Goal: Information Seeking & Learning: Learn about a topic

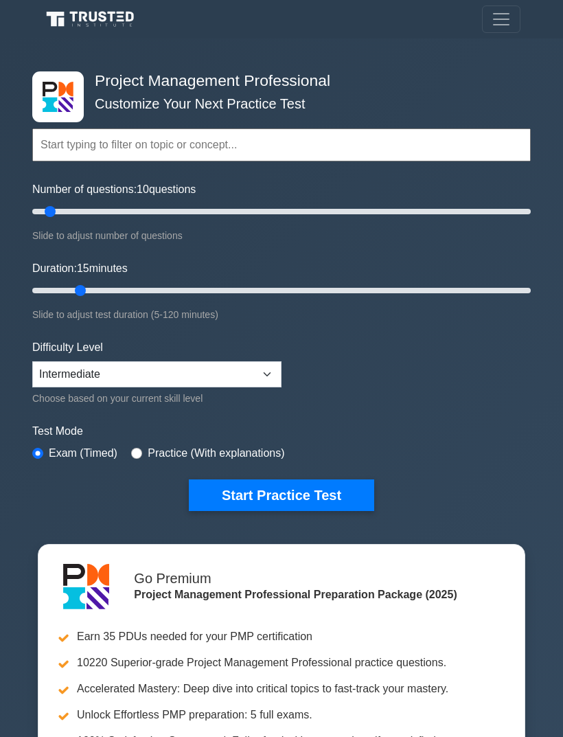
type input "15"
click at [110, 368] on select "Beginner Intermediate Expert" at bounding box center [156, 374] width 249 height 26
select select "expert"
click at [226, 492] on button "Start Practice Test" at bounding box center [281, 495] width 185 height 32
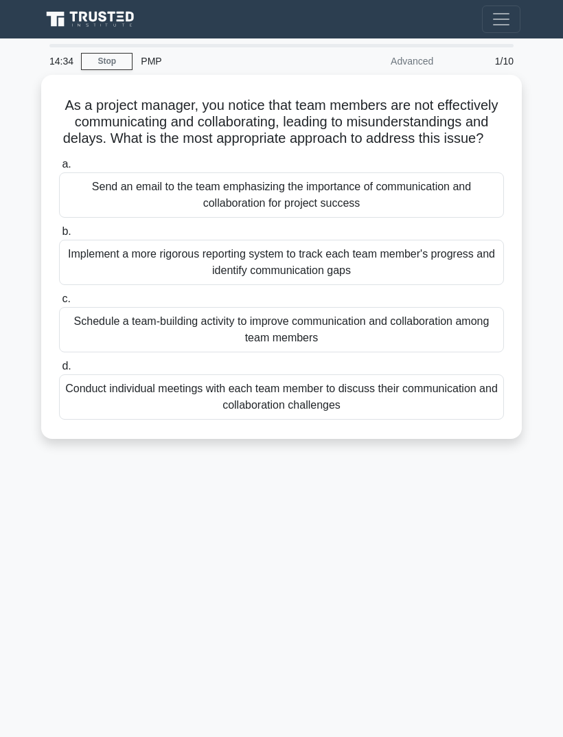
click at [305, 89] on div "As a project manager, you notice that team members are not effectively communic…" at bounding box center [282, 256] width 470 height 353
click at [297, 97] on h5 "As a project manager, you notice that team members are not effectively communic…" at bounding box center [282, 122] width 448 height 51
click at [114, 80] on div "As a project manager, you notice that team members are not effectively communic…" at bounding box center [282, 256] width 470 height 353
click at [90, 589] on div "13:59 Stop PMP Advanced 1/10 As a project manager, you notice that team members…" at bounding box center [281, 387] width 494 height 686
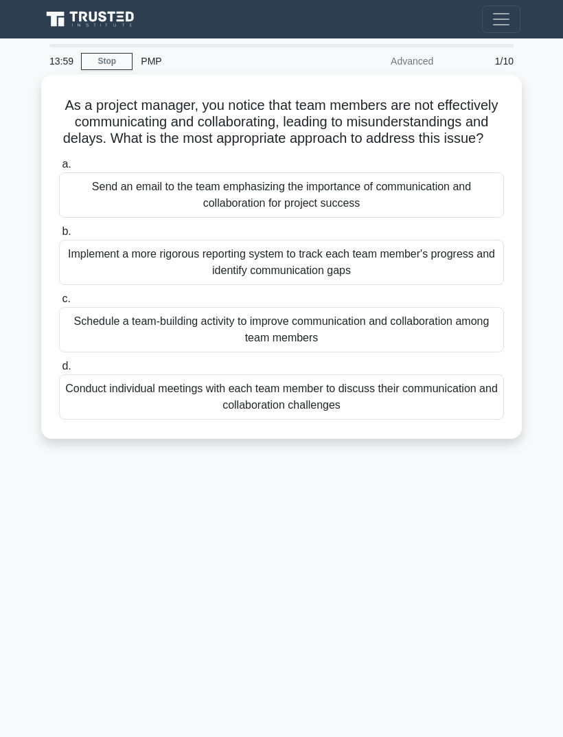
click at [475, 334] on div "Schedule a team-building activity to improve communication and collaboration am…" at bounding box center [281, 329] width 445 height 45
click at [59, 303] on input "c. Schedule a team-building activity to improve communication and collaboration…" at bounding box center [59, 299] width 0 height 9
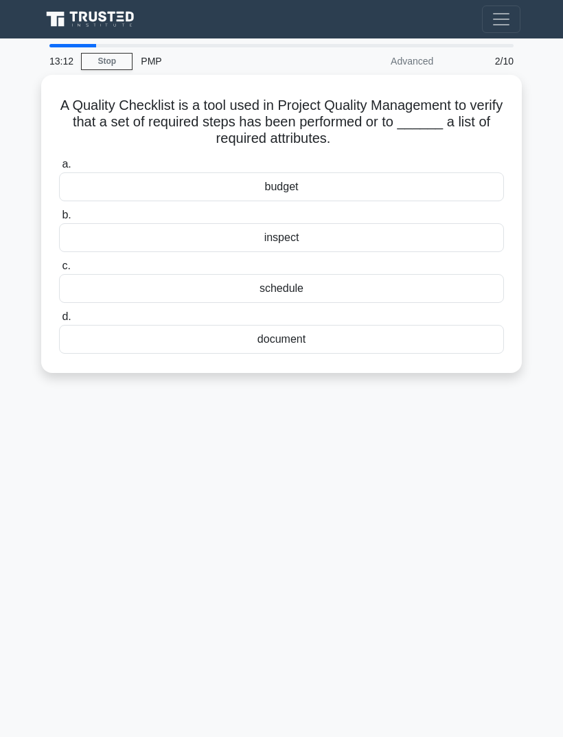
click at [464, 448] on div "13:12 Stop PMP Advanced 2/10 A Quality Checklist is a tool used in Project Qual…" at bounding box center [281, 387] width 494 height 686
click at [445, 238] on div "inspect" at bounding box center [281, 237] width 445 height 29
click at [59, 220] on input "b. inspect" at bounding box center [59, 215] width 0 height 9
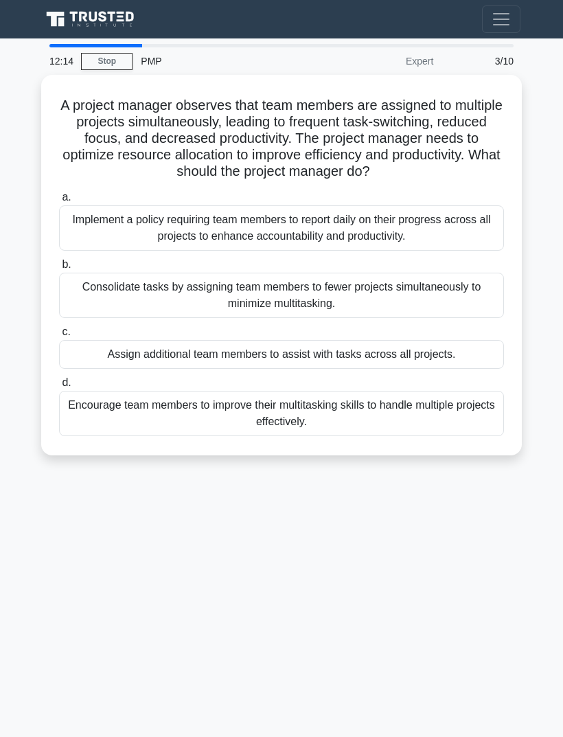
click at [547, 321] on main "12:14 Stop PMP Expert 3/10 A project manager observes that team members are ass…" at bounding box center [281, 387] width 563 height 698
click at [437, 306] on div "Consolidate tasks by assigning team members to fewer projects simultaneously to…" at bounding box center [281, 295] width 445 height 45
click at [59, 269] on input "b. Consolidate tasks by assigning team members to fewer projects simultaneously…" at bounding box center [59, 264] width 0 height 9
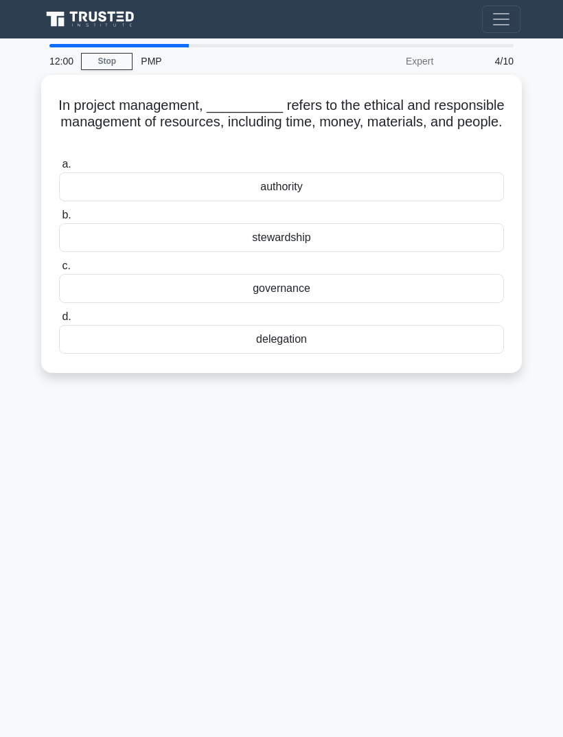
click at [65, 80] on div "In project management, __________ refers to the ethical and responsible managem…" at bounding box center [282, 223] width 470 height 287
click at [489, 452] on div "11:36 Stop PMP Expert 4/10 In project management, __________ refers to the ethi…" at bounding box center [281, 387] width 494 height 686
click at [435, 286] on div "governance" at bounding box center [281, 288] width 445 height 29
click at [59, 270] on input "c. governance" at bounding box center [59, 266] width 0 height 9
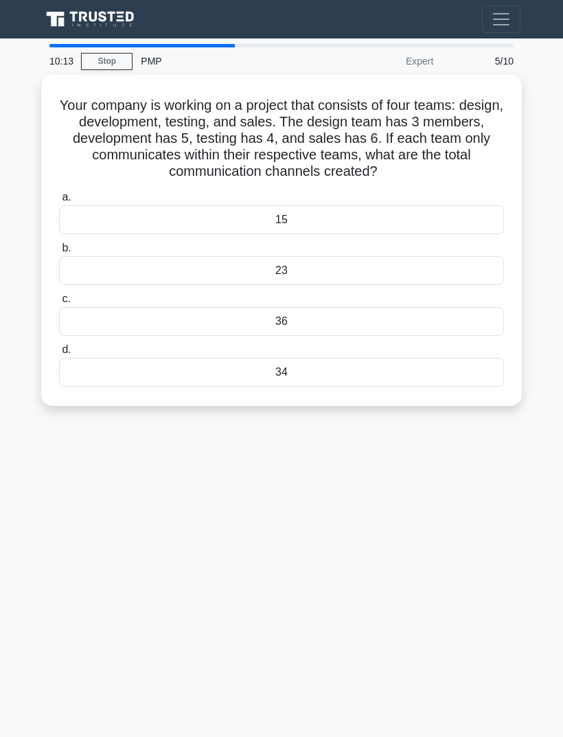
click at [453, 365] on div "34" at bounding box center [281, 372] width 445 height 29
click at [59, 354] on input "d. 34" at bounding box center [59, 349] width 0 height 9
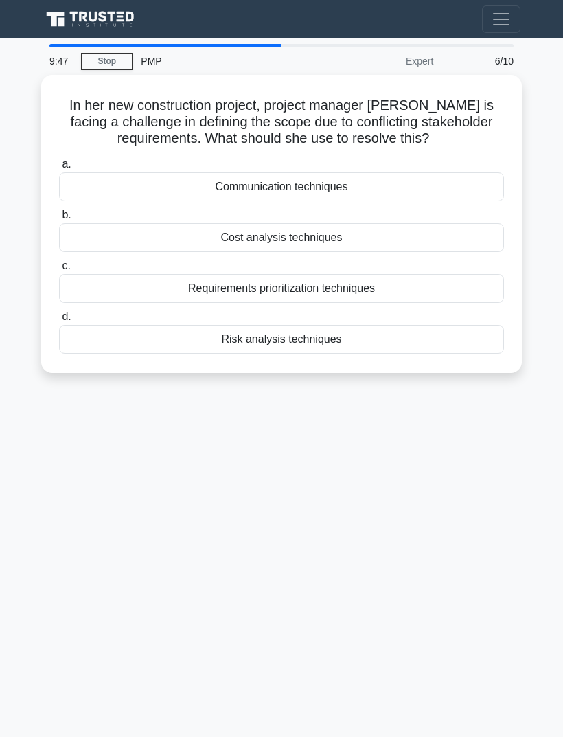
click at [79, 80] on div "In her new construction project, project manager Maria is facing a challenge in…" at bounding box center [282, 223] width 470 height 287
click at [459, 438] on div "9:16 Stop PMP Expert 6/10 In her new construction project, project manager Mari…" at bounding box center [281, 387] width 494 height 686
click at [449, 181] on div "Communication techniques" at bounding box center [281, 186] width 445 height 29
click at [59, 169] on input "a. Communication techniques" at bounding box center [59, 164] width 0 height 9
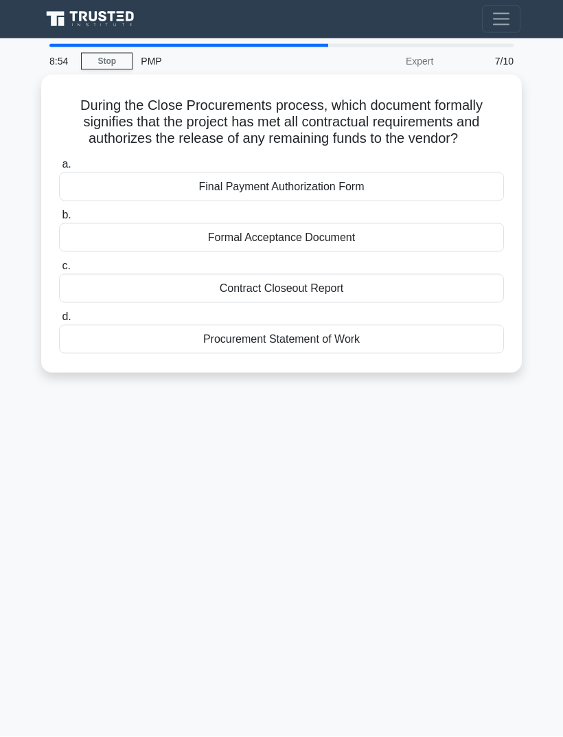
scroll to position [10, 0]
click at [231, 520] on div "8:41 Stop PMP Expert 7/10 During the Close Procurements process, which document…" at bounding box center [281, 387] width 494 height 686
click at [398, 192] on div "Final Payment Authorization Form" at bounding box center [281, 186] width 445 height 29
click at [59, 169] on input "a. Final Payment Authorization Form" at bounding box center [59, 164] width 0 height 9
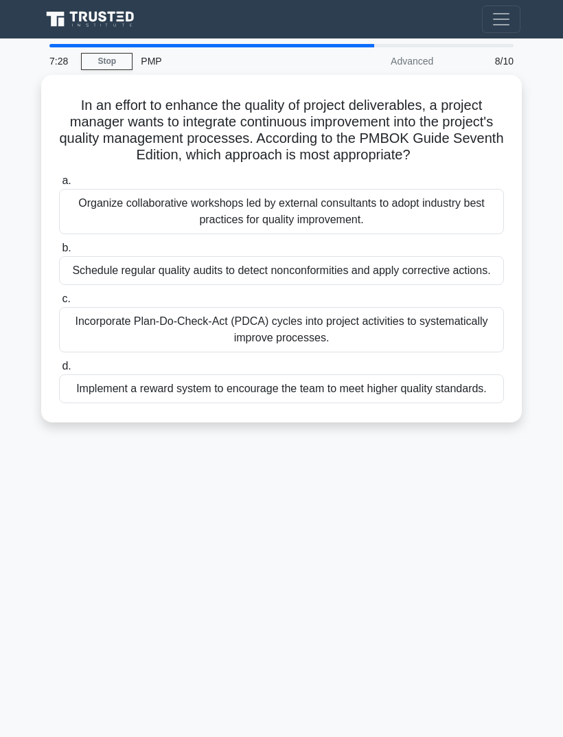
click at [433, 516] on div "7:28 Stop PMP Advanced 8/10 In an effort to enhance the quality of project deli…" at bounding box center [281, 387] width 494 height 686
click at [432, 344] on div "Incorporate Plan-Do-Check-Act (PDCA) cycles into project activities to systemat…" at bounding box center [281, 329] width 445 height 45
click at [59, 303] on input "c. Incorporate Plan-Do-Check-Act (PDCA) cycles into project activities to syste…" at bounding box center [59, 299] width 0 height 9
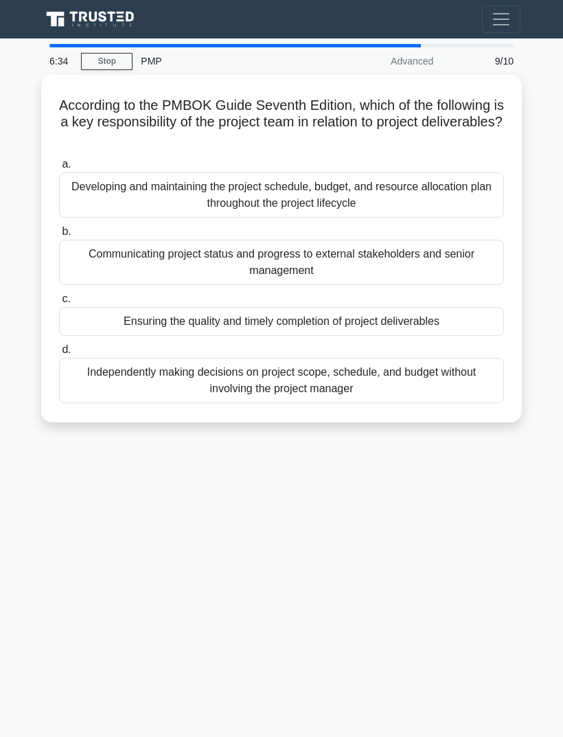
click at [423, 468] on div "6:34 Stop PMP Advanced 9/10 According to the PMBOK Guide Seventh Edition, which…" at bounding box center [281, 387] width 494 height 686
click at [463, 314] on div "Ensuring the quality and timely completion of project deliverables" at bounding box center [281, 321] width 445 height 29
click at [59, 303] on input "c. Ensuring the quality and timely completion of project deliverables" at bounding box center [59, 299] width 0 height 9
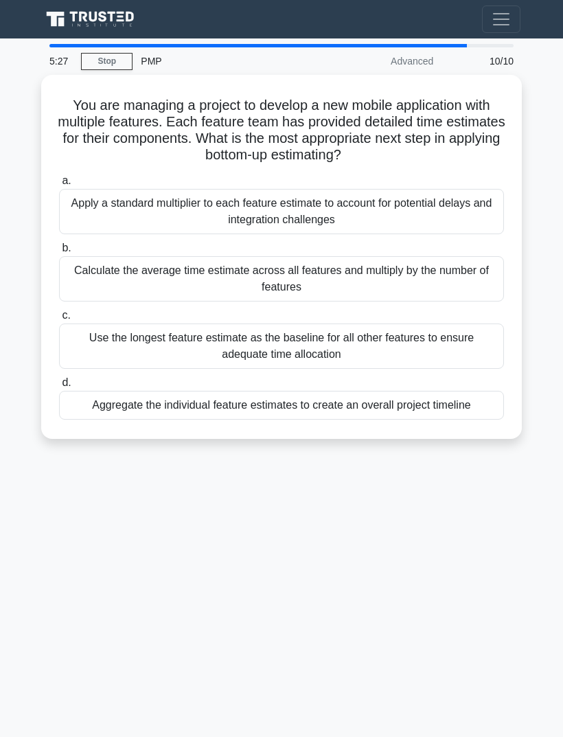
click at [541, 249] on main "5:27 Stop PMP Advanced 10/10 You are managing a project to develop a new mobile…" at bounding box center [281, 387] width 563 height 698
click at [463, 208] on div "Apply a standard multiplier to each feature estimate to account for potential d…" at bounding box center [281, 211] width 445 height 45
click at [59, 185] on input "a. Apply a standard multiplier to each feature estimate to account for potentia…" at bounding box center [59, 180] width 0 height 9
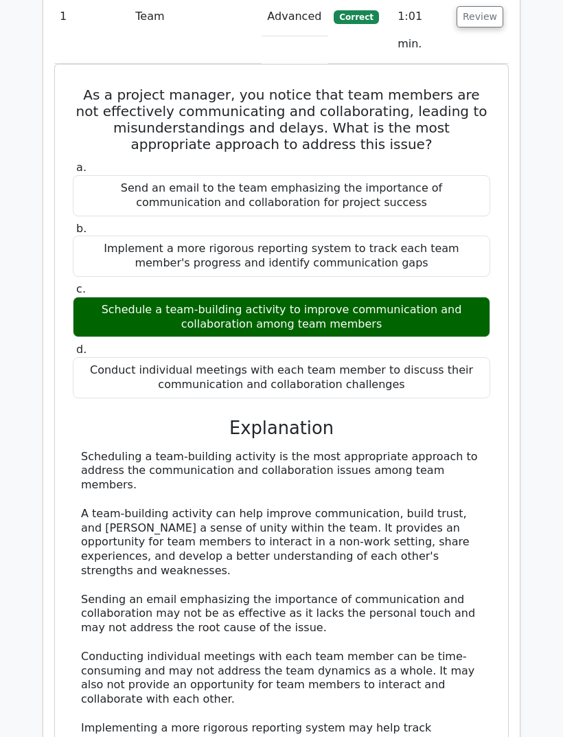
scroll to position [1182, 0]
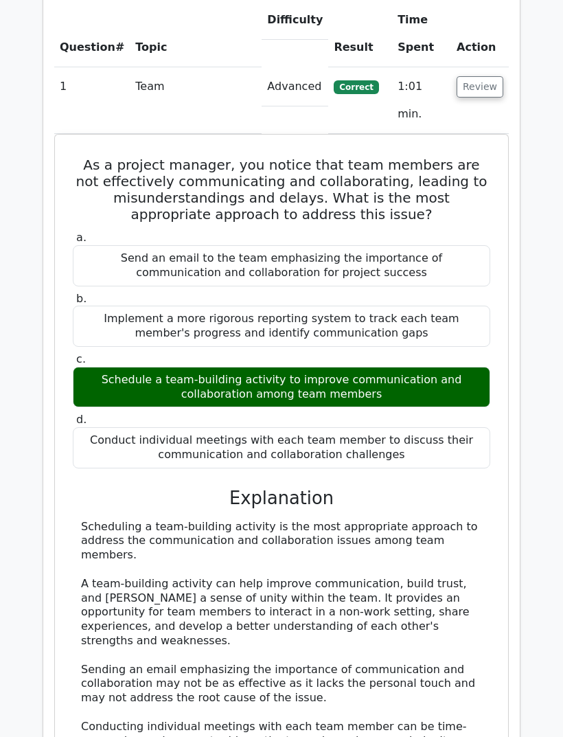
click at [499, 76] on button "Review" at bounding box center [480, 86] width 47 height 21
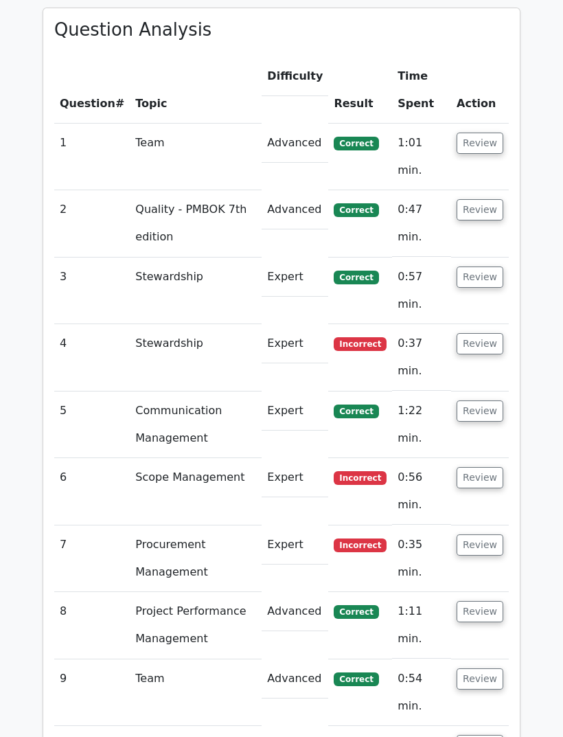
scroll to position [1125, 0]
click at [479, 334] on button "Review" at bounding box center [480, 344] width 47 height 21
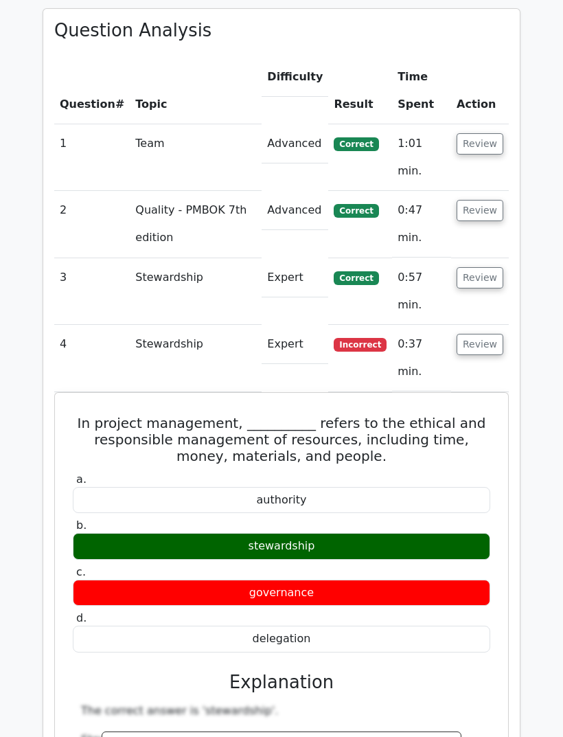
scroll to position [1156, 0]
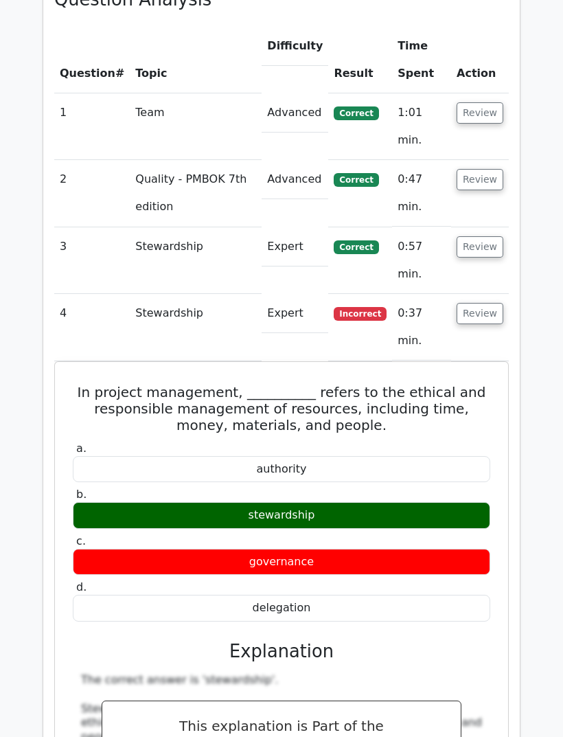
click at [483, 303] on button "Review" at bounding box center [480, 313] width 47 height 21
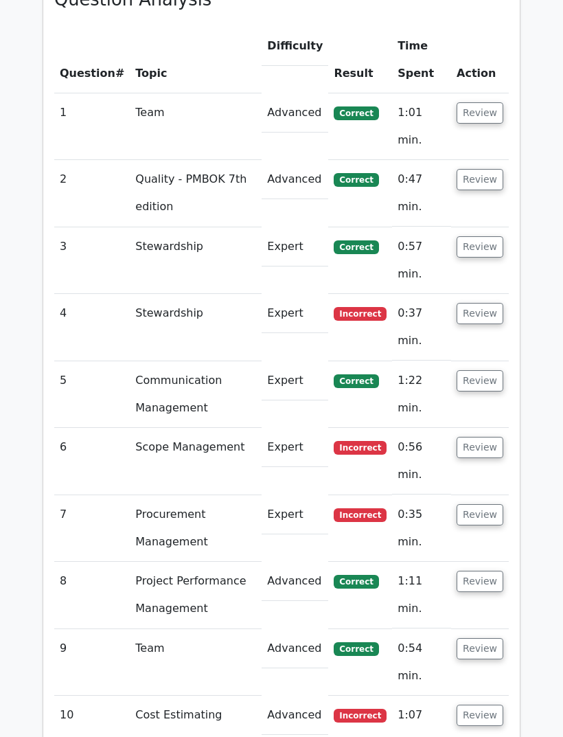
click at [494, 370] on button "Review" at bounding box center [480, 380] width 47 height 21
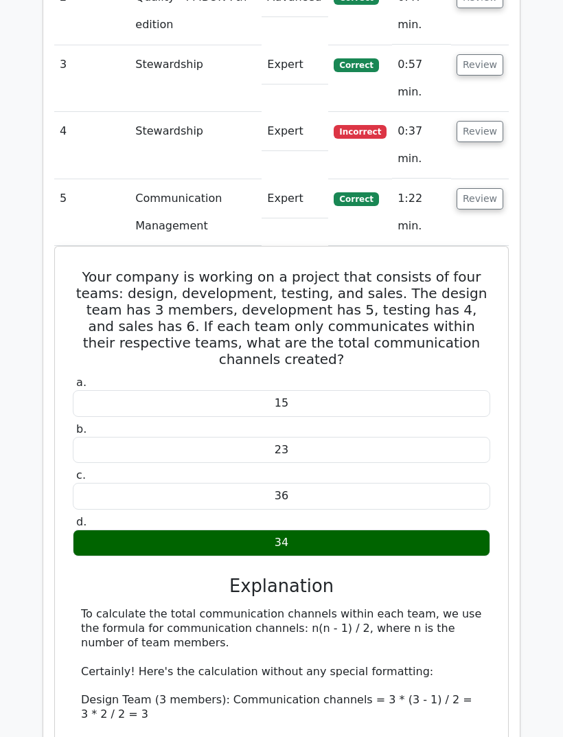
scroll to position [1338, 0]
click at [478, 188] on button "Review" at bounding box center [480, 198] width 47 height 21
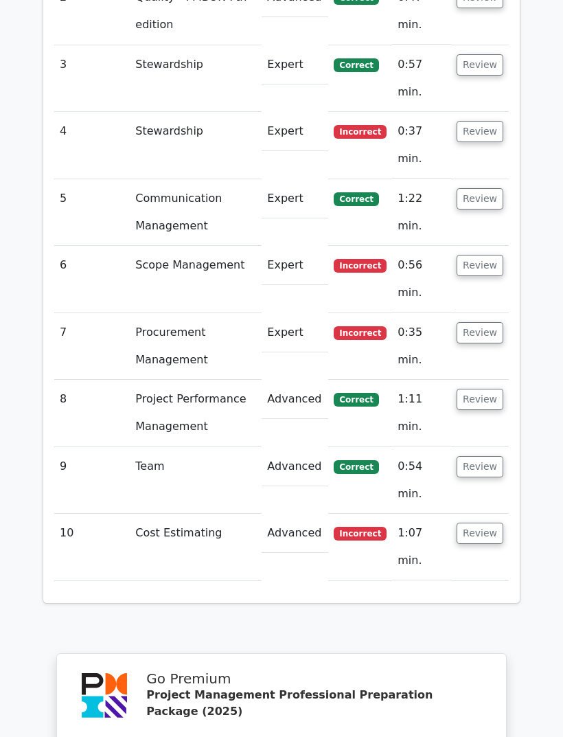
click at [489, 255] on button "Review" at bounding box center [480, 265] width 47 height 21
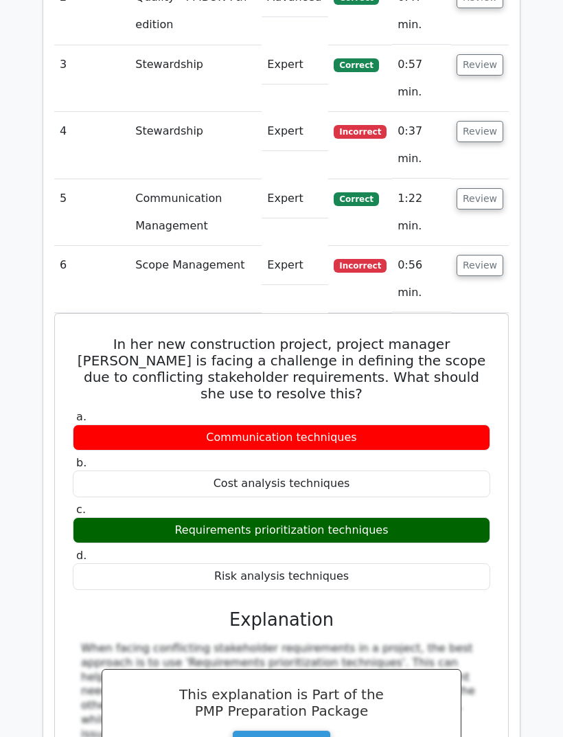
click at [482, 188] on button "Review" at bounding box center [480, 198] width 47 height 21
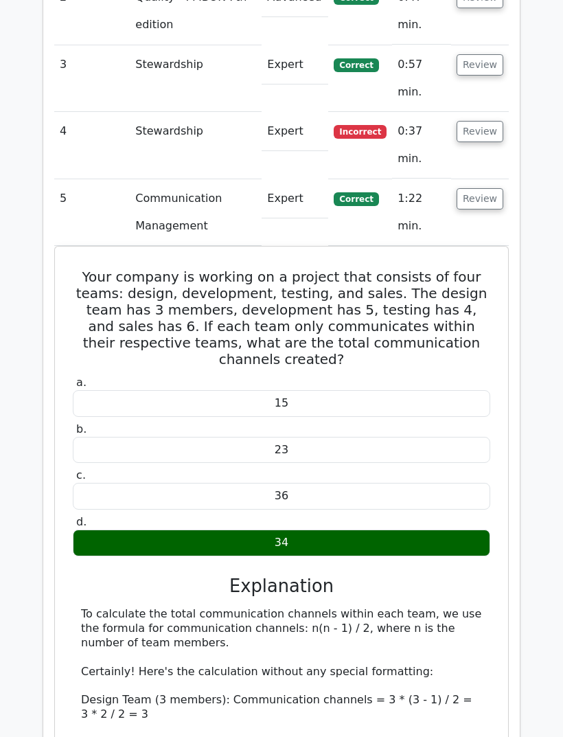
click at [492, 188] on button "Review" at bounding box center [480, 198] width 47 height 21
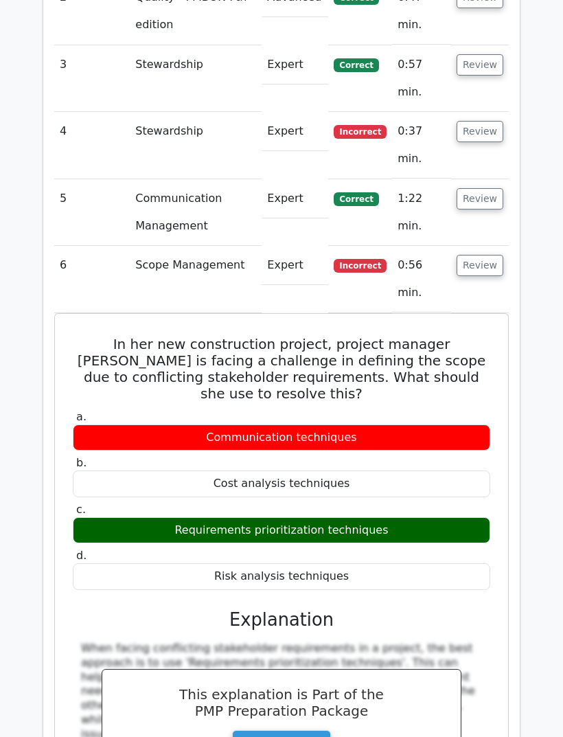
scroll to position [1361, 0]
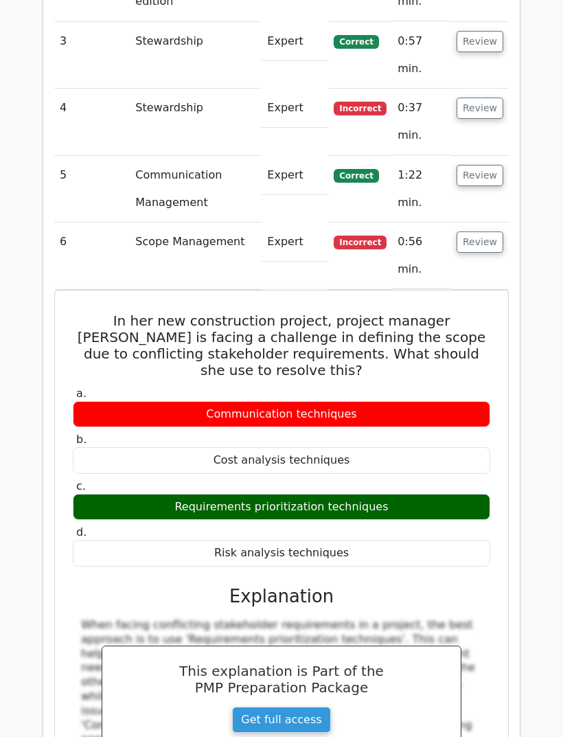
click at [481, 231] on button "Review" at bounding box center [480, 241] width 47 height 21
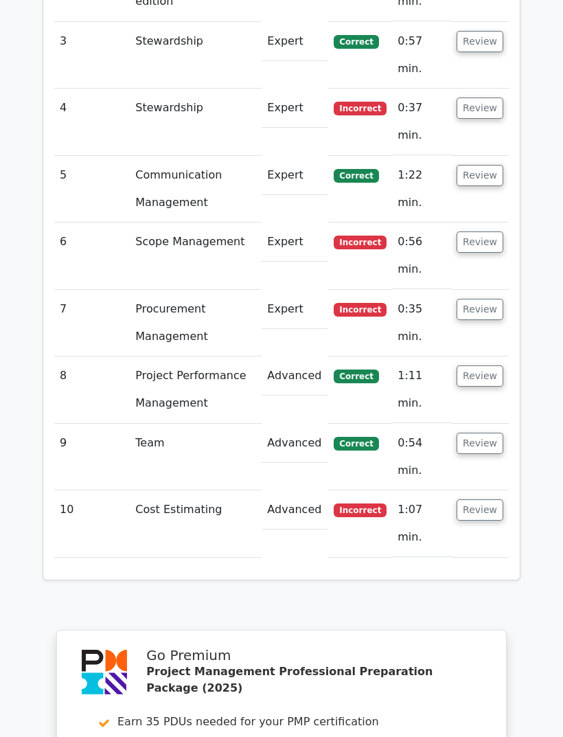
click at [478, 299] on button "Review" at bounding box center [480, 309] width 47 height 21
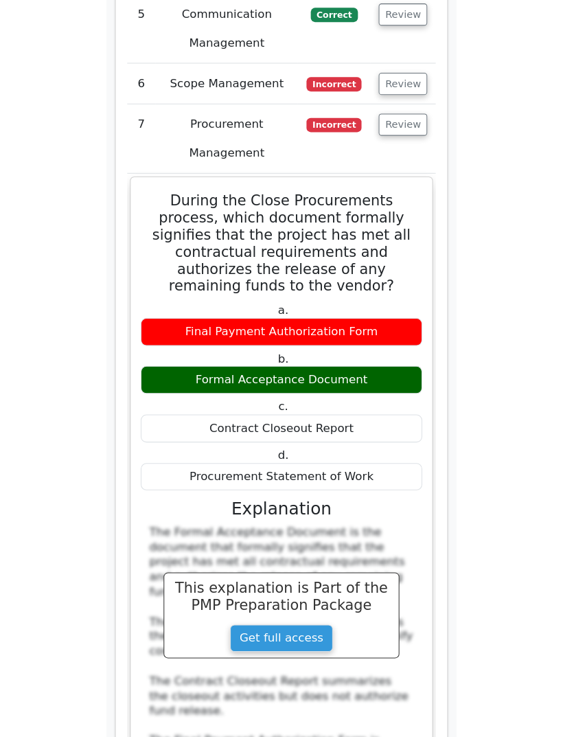
scroll to position [1373, 0]
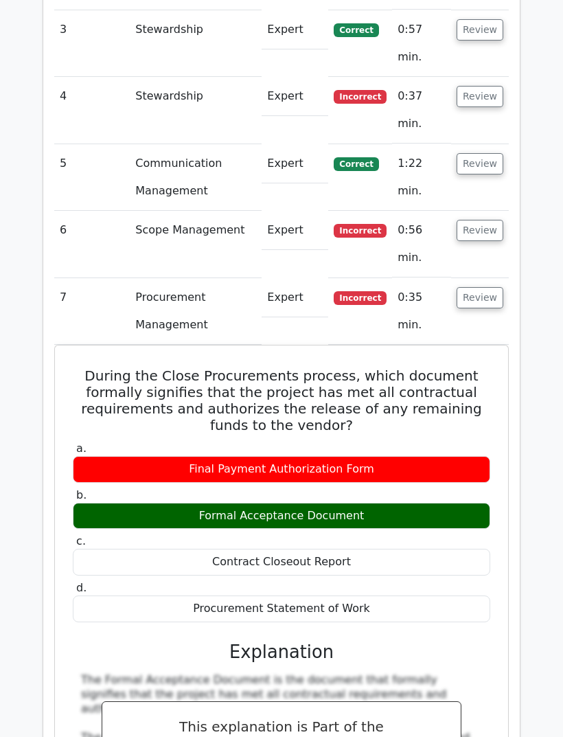
click at [483, 287] on button "Review" at bounding box center [480, 297] width 47 height 21
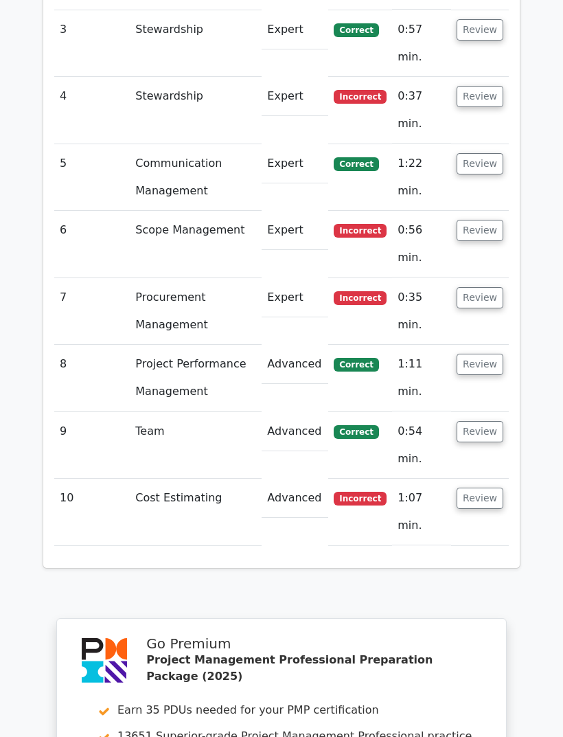
click at [494, 487] on button "Review" at bounding box center [480, 497] width 47 height 21
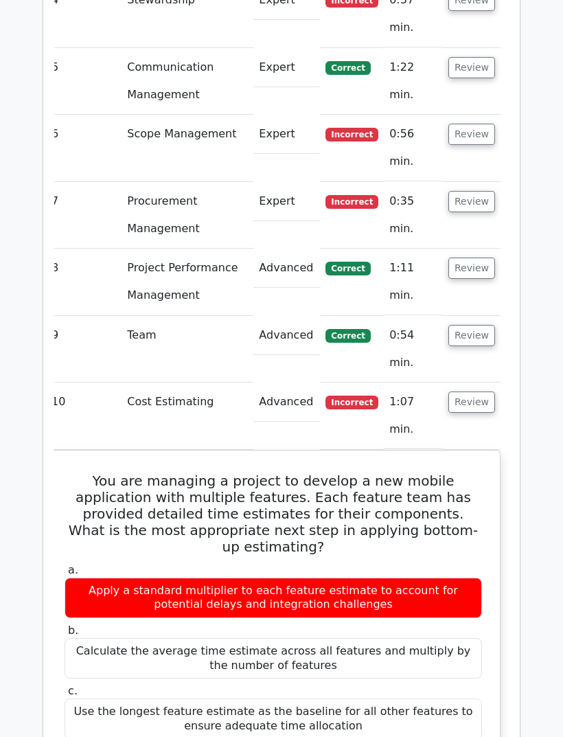
scroll to position [1500, 0]
